Goal: Transaction & Acquisition: Subscribe to service/newsletter

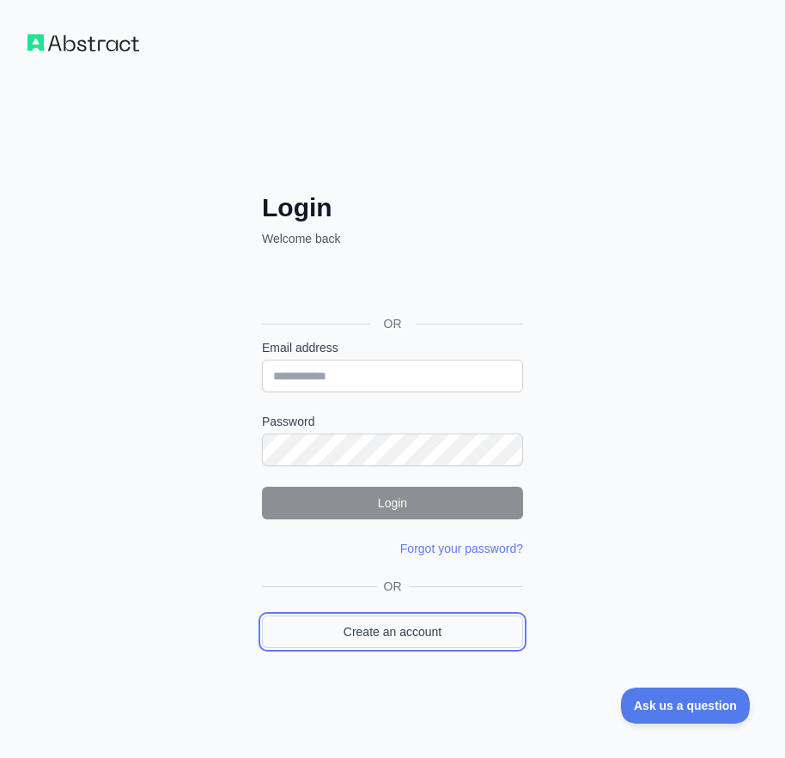
click at [379, 630] on link "Create an account" at bounding box center [392, 632] width 261 height 33
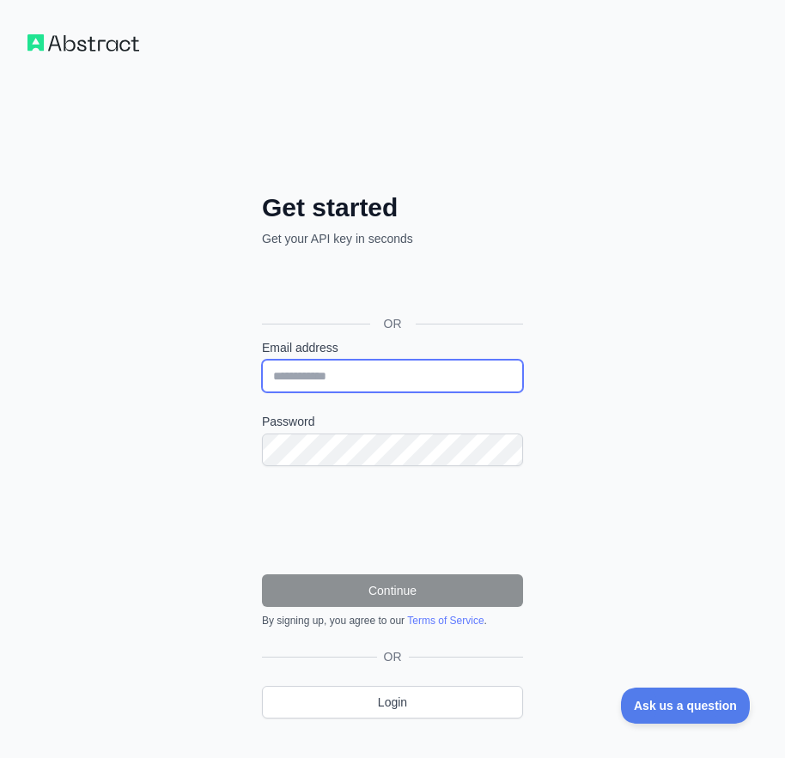
click at [325, 374] on input "Email address" at bounding box center [392, 376] width 261 height 33
paste input "**********"
type input "**********"
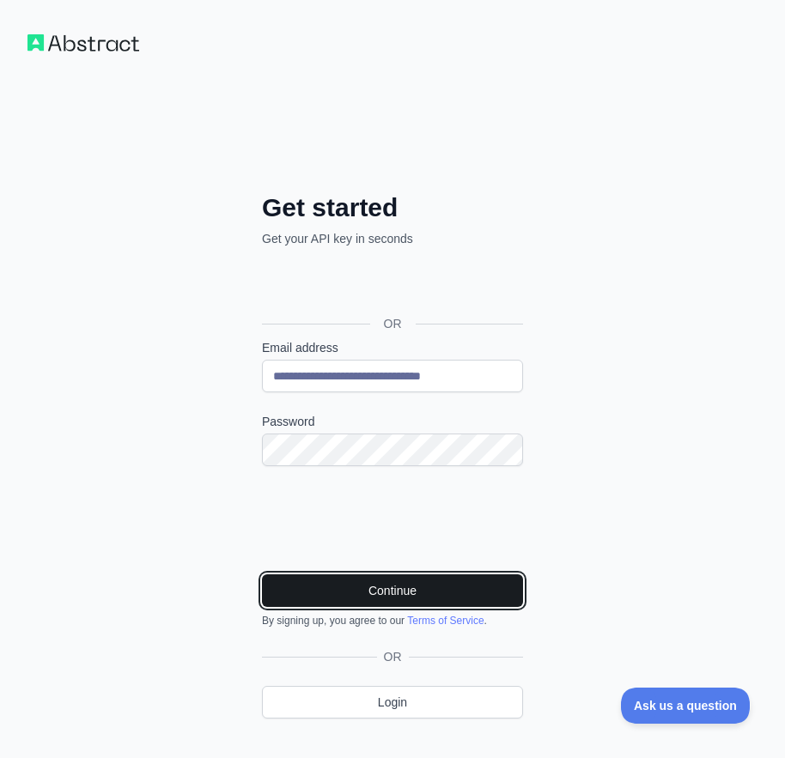
click at [349, 584] on button "Continue" at bounding box center [392, 590] width 261 height 33
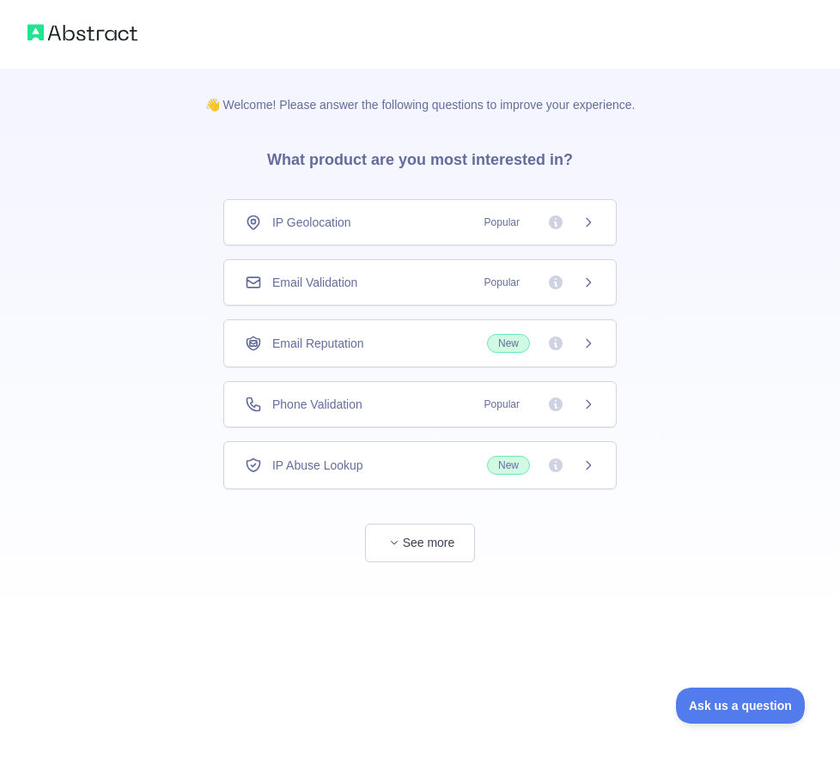
click at [335, 281] on span "Email Validation" at bounding box center [314, 282] width 85 height 17
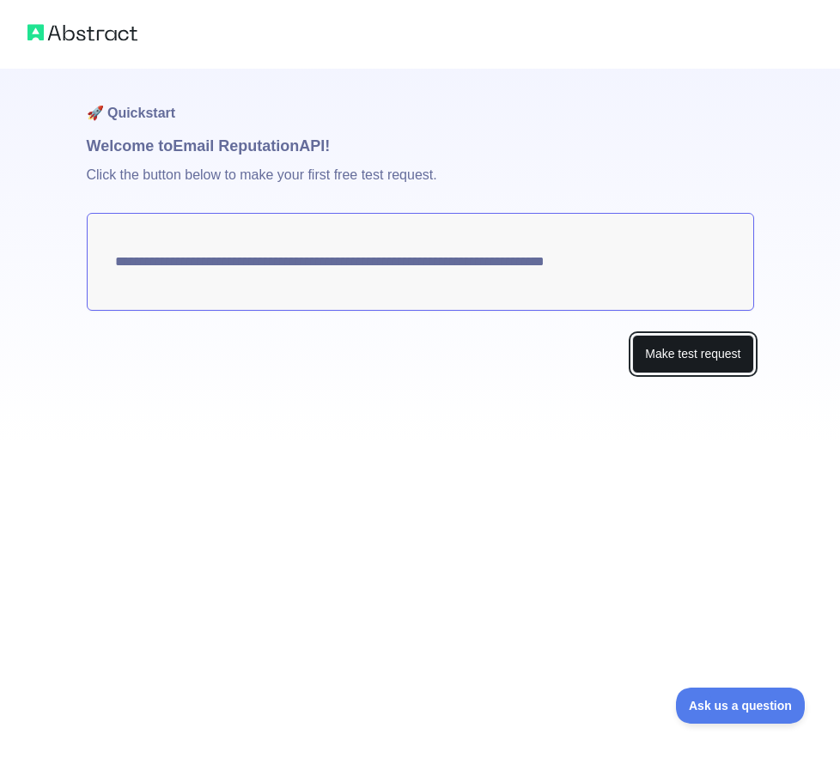
click at [712, 359] on button "Make test request" at bounding box center [692, 354] width 121 height 39
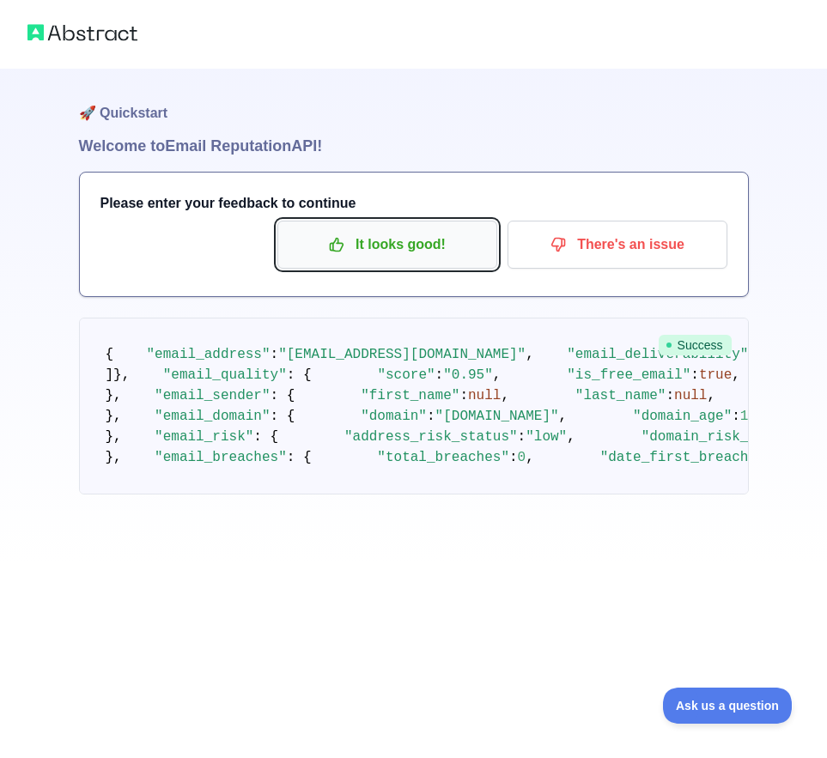
click at [310, 240] on p "It looks good!" at bounding box center [387, 244] width 194 height 29
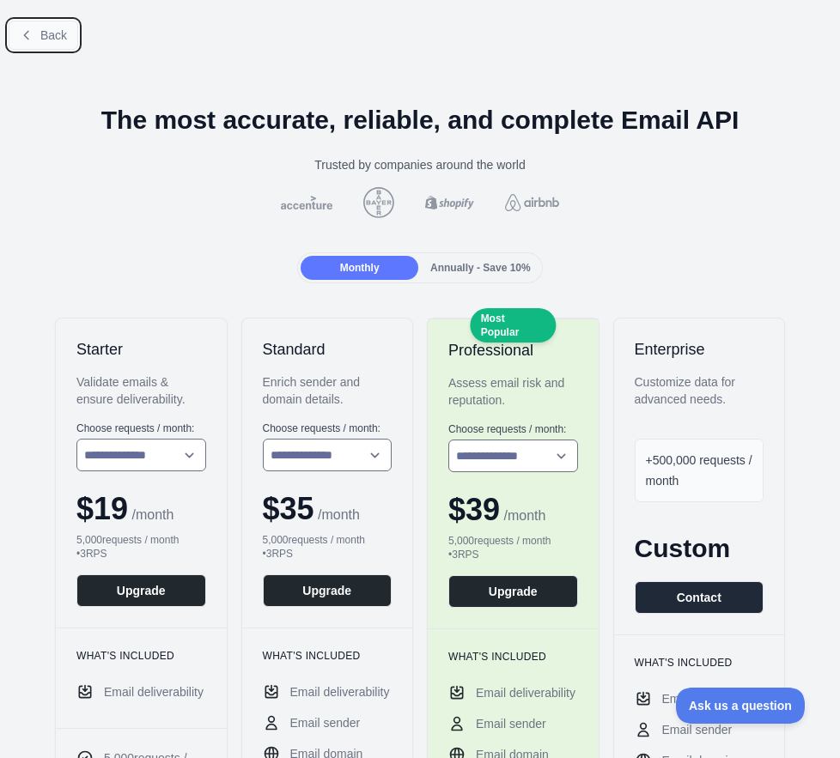
click at [40, 28] on span "Back" at bounding box center [53, 35] width 27 height 14
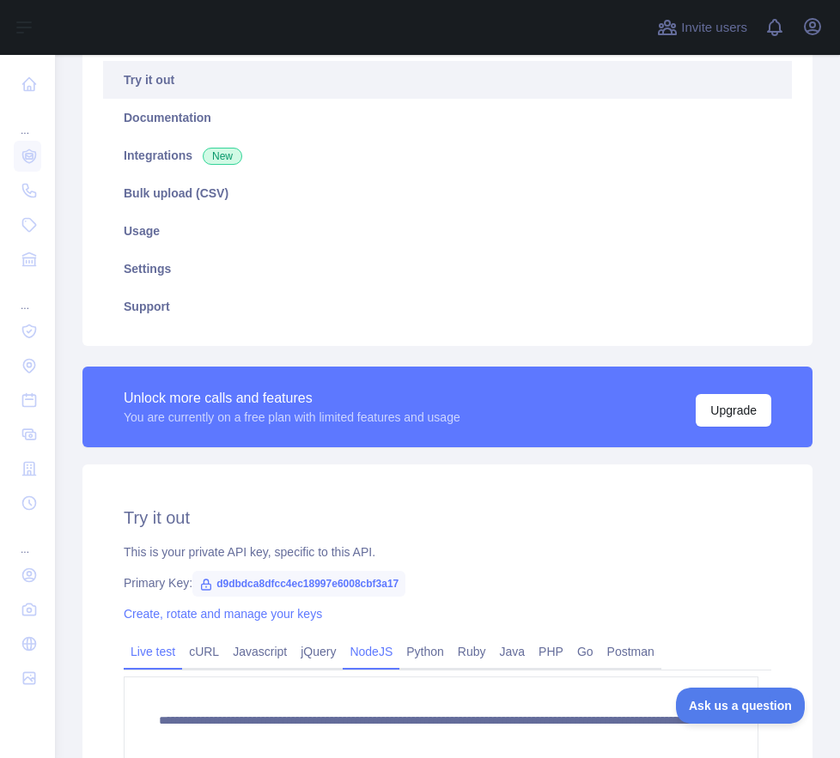
scroll to position [421, 0]
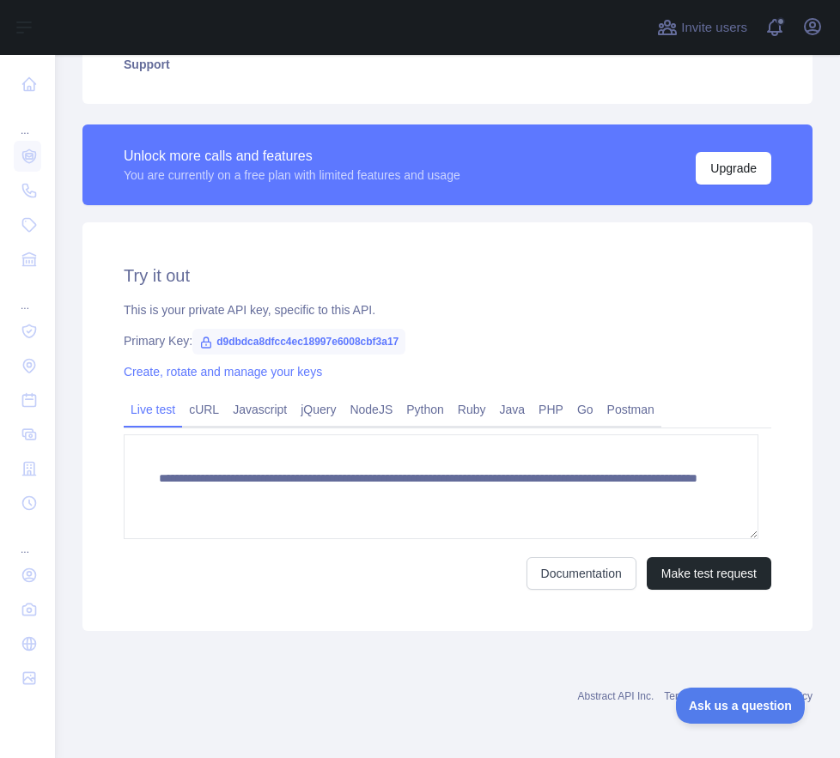
click at [349, 351] on span "d9dbdca8dfcc4ec18997e6008cbf3a17" at bounding box center [298, 342] width 213 height 26
click at [346, 334] on span "d9dbdca8dfcc4ec18997e6008cbf3a17" at bounding box center [298, 342] width 213 height 26
copy span "d9dbdca8dfcc4ec18997e6008cbf3a17"
